Goal: Communication & Community: Connect with others

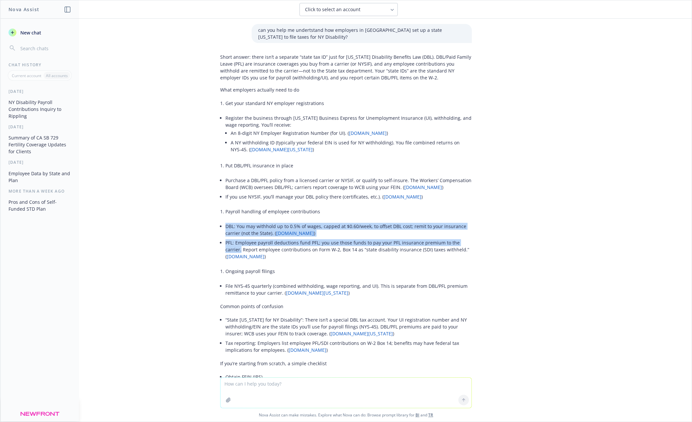
scroll to position [150, 0]
